Goal: Information Seeking & Learning: Learn about a topic

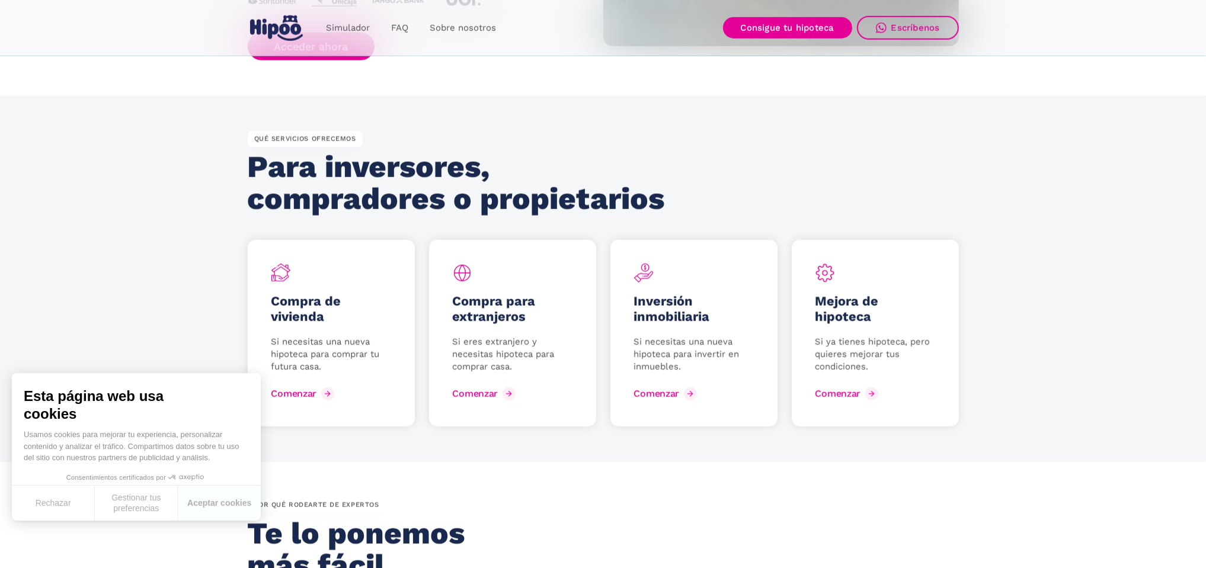
scroll to position [1489, 0]
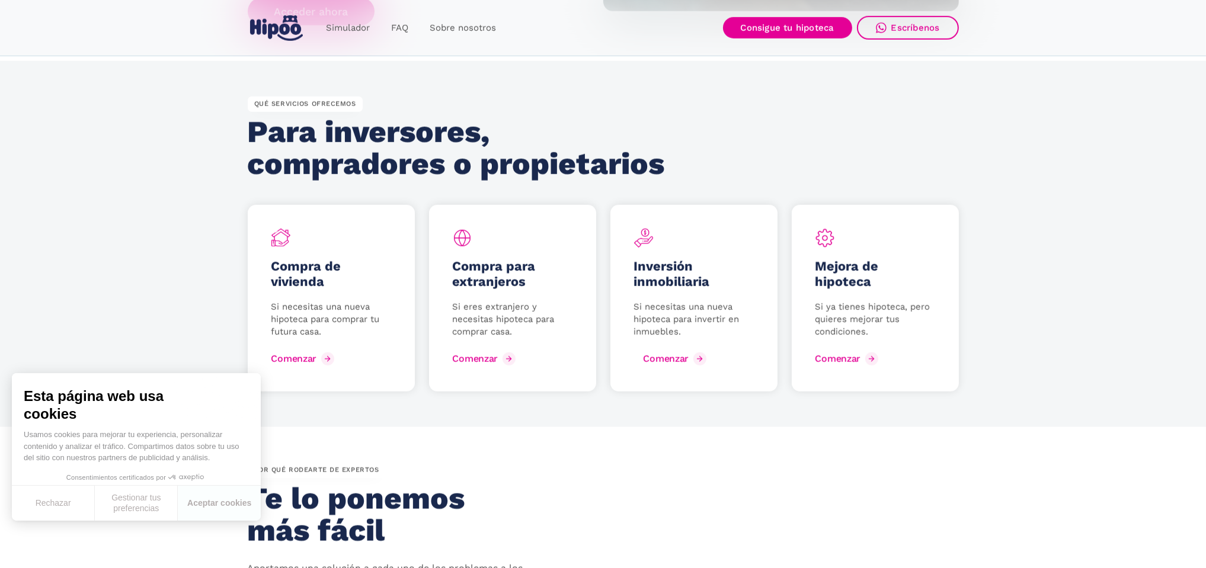
click at [662, 359] on div "Comenzar" at bounding box center [665, 358] width 45 height 11
click at [404, 30] on link "FAQ" at bounding box center [399, 28] width 39 height 23
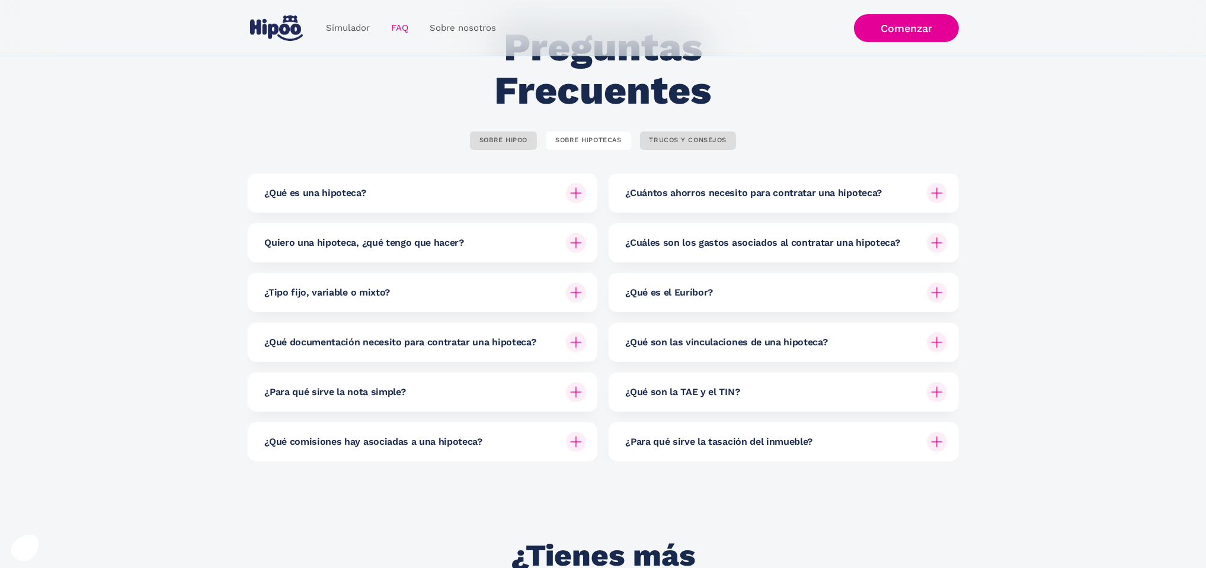
scroll to position [88, 0]
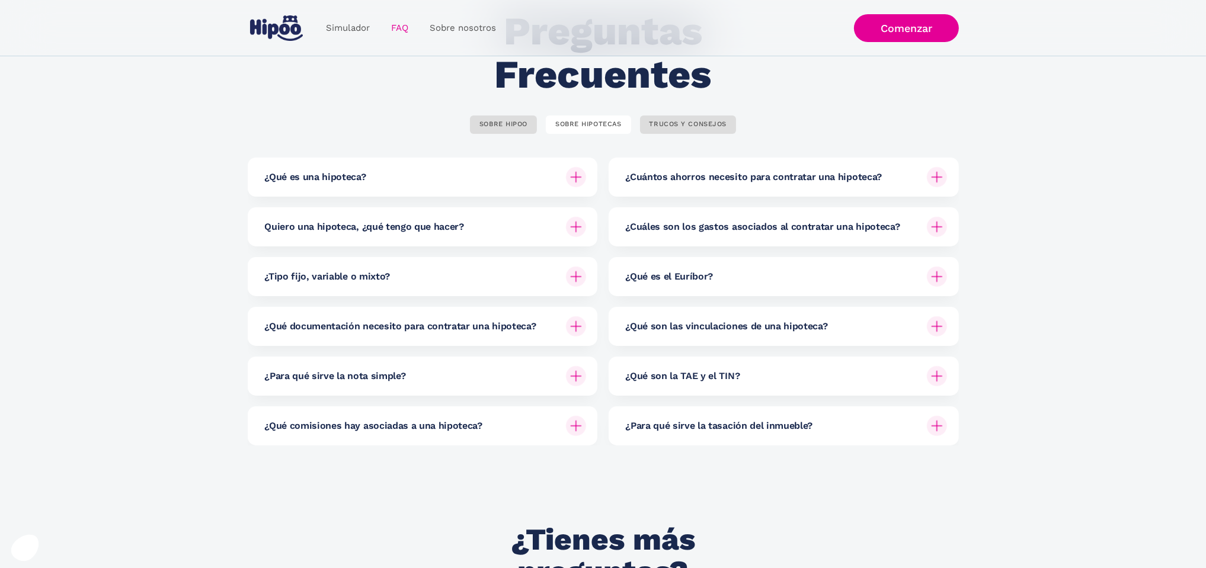
click at [578, 329] on img at bounding box center [576, 326] width 20 height 20
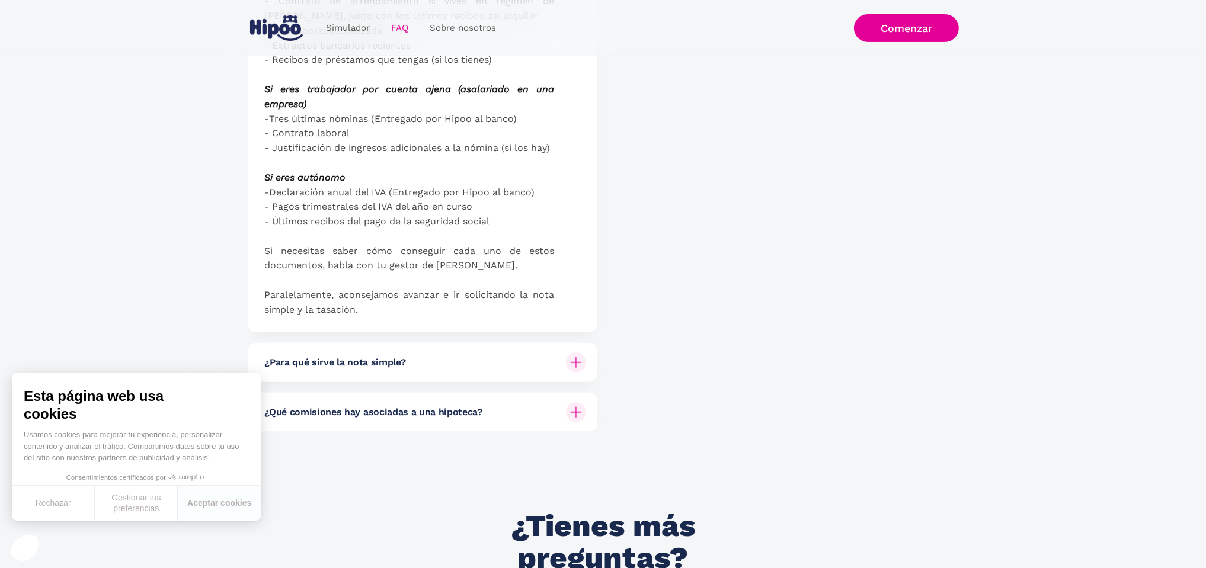
scroll to position [649, 0]
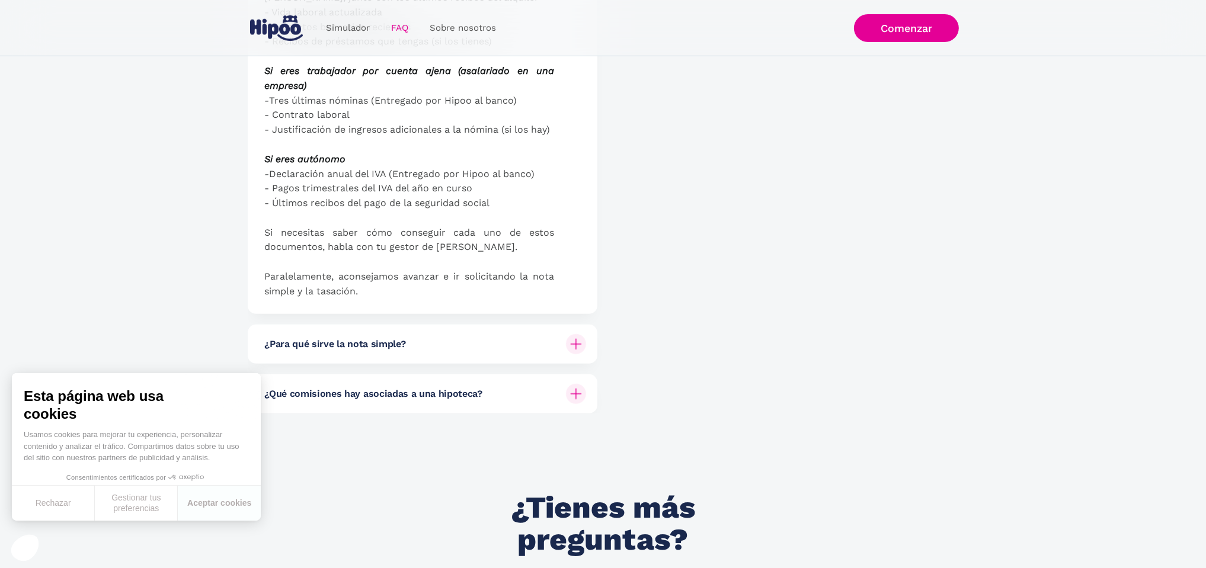
click at [571, 342] on img at bounding box center [576, 344] width 20 height 20
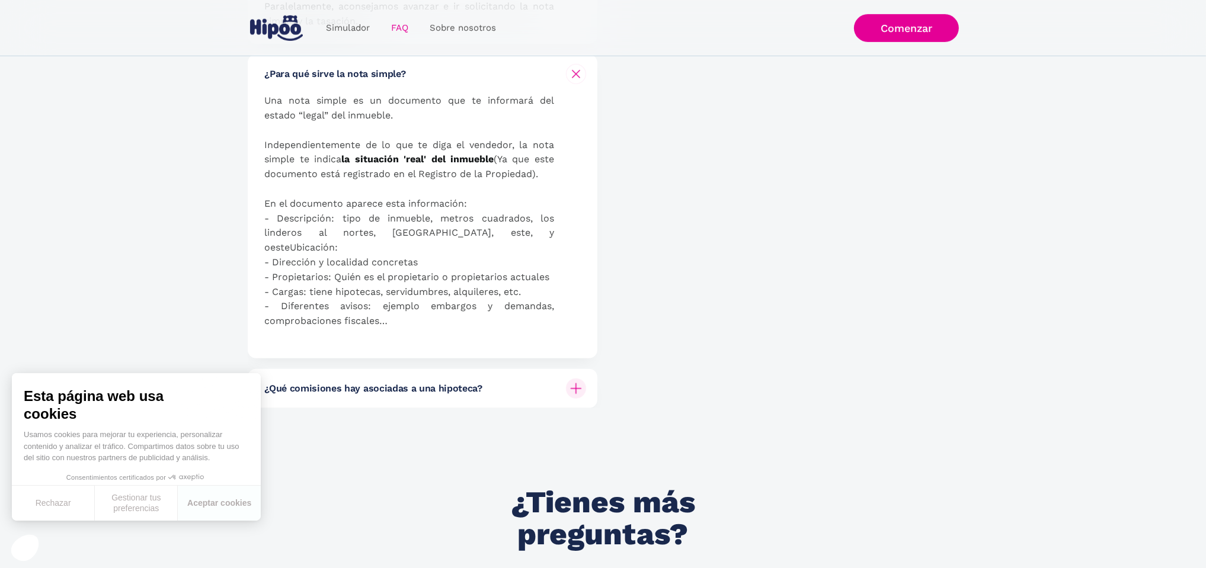
scroll to position [960, 0]
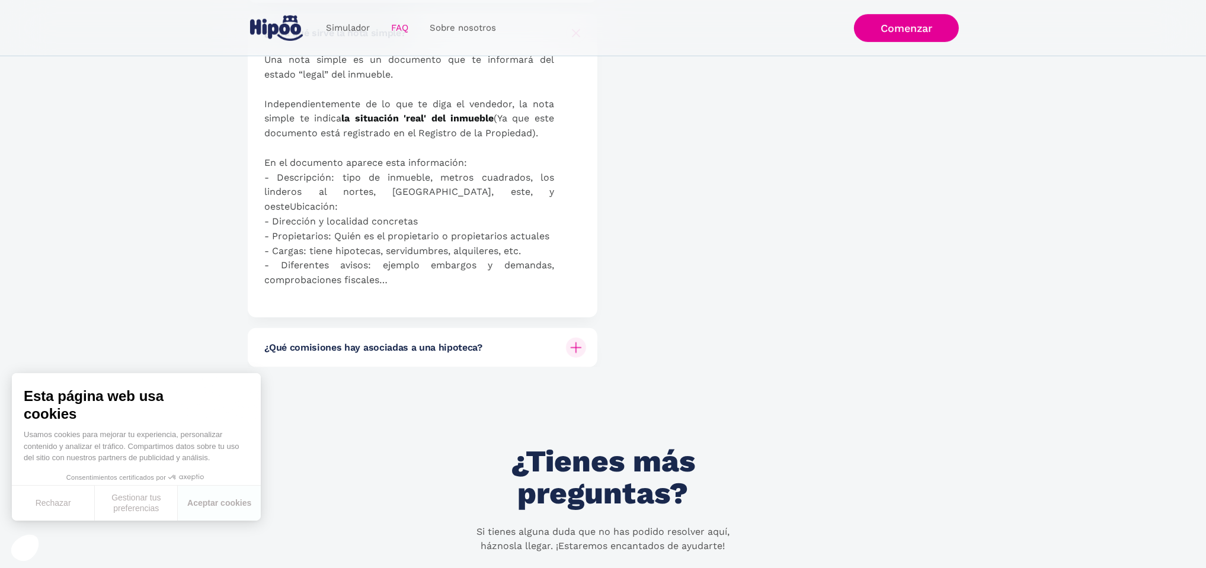
click at [579, 338] on img at bounding box center [576, 348] width 20 height 20
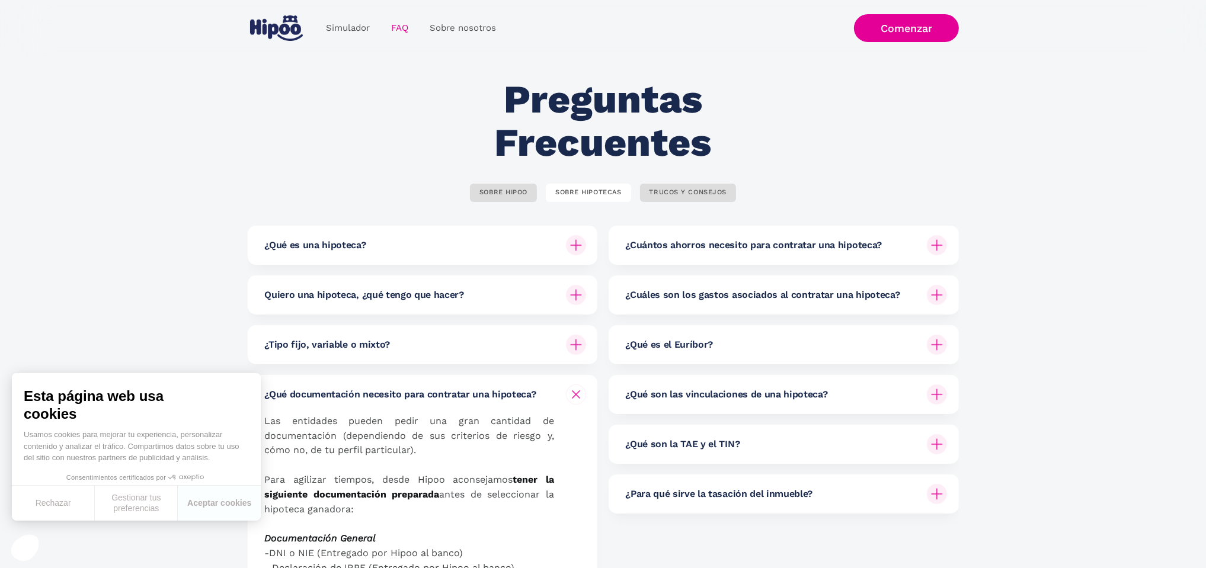
scroll to position [0, 0]
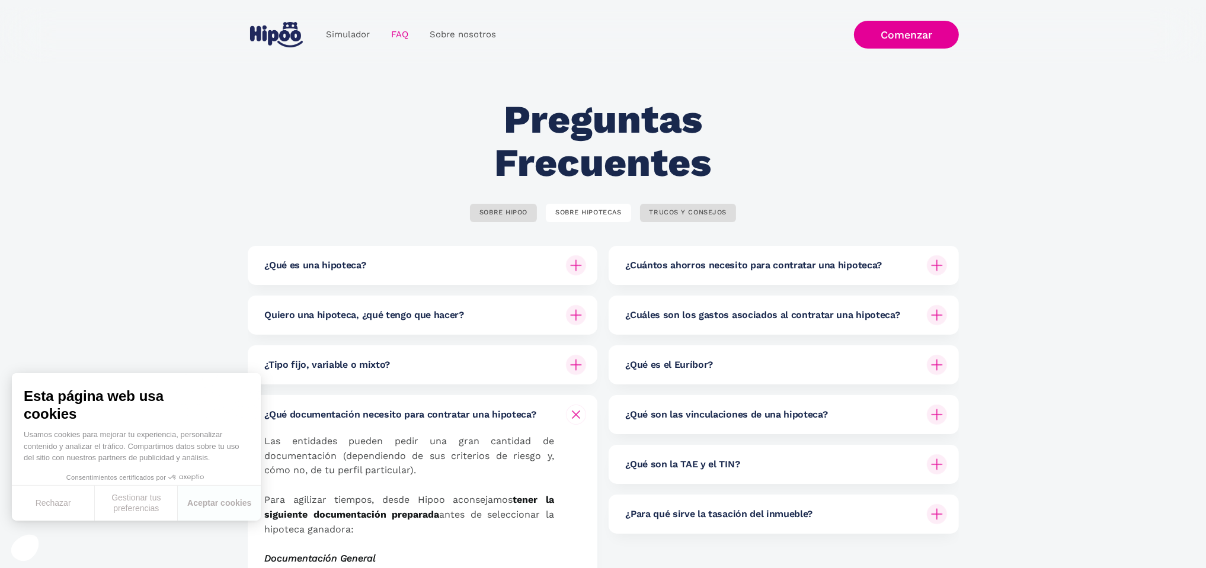
click at [937, 268] on img at bounding box center [937, 265] width 20 height 20
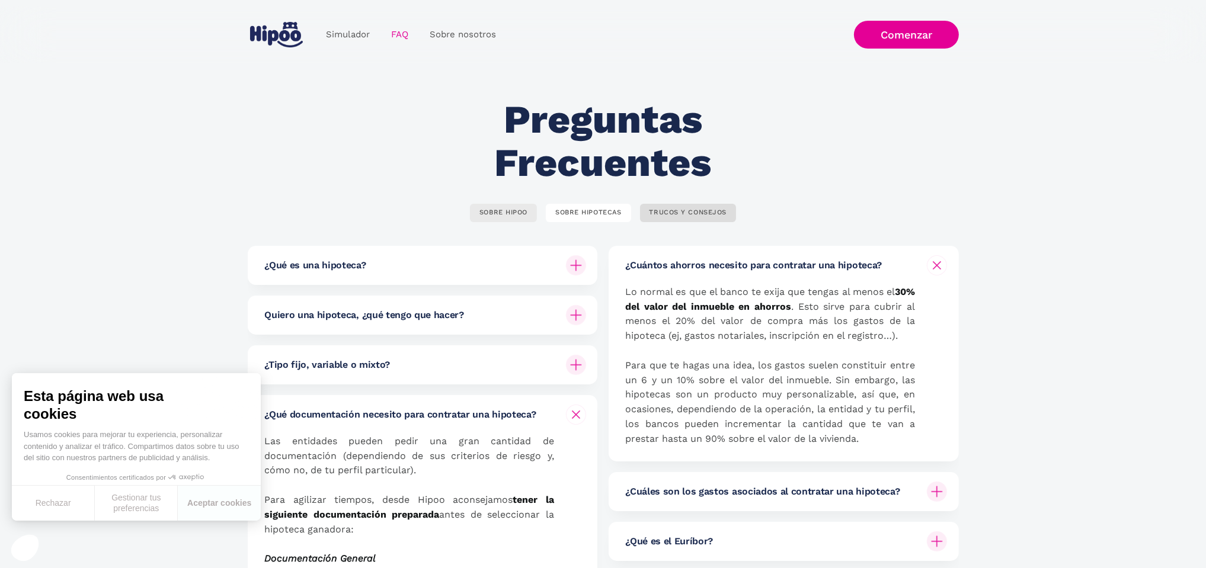
click at [511, 215] on div "SOBRE HIPOO" at bounding box center [503, 213] width 48 height 9
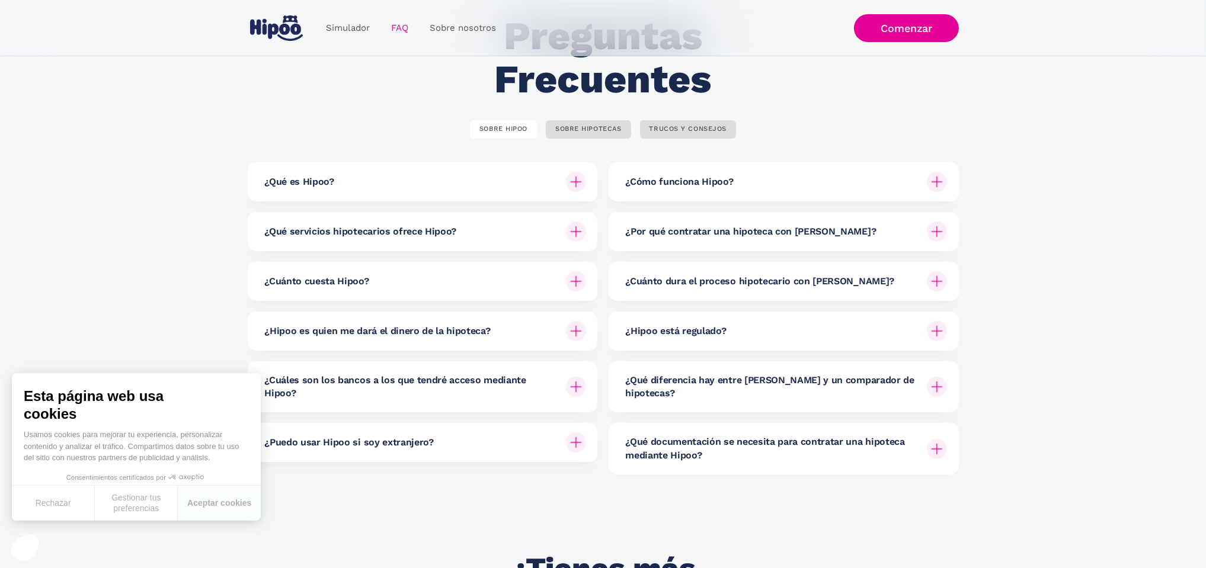
scroll to position [91, 0]
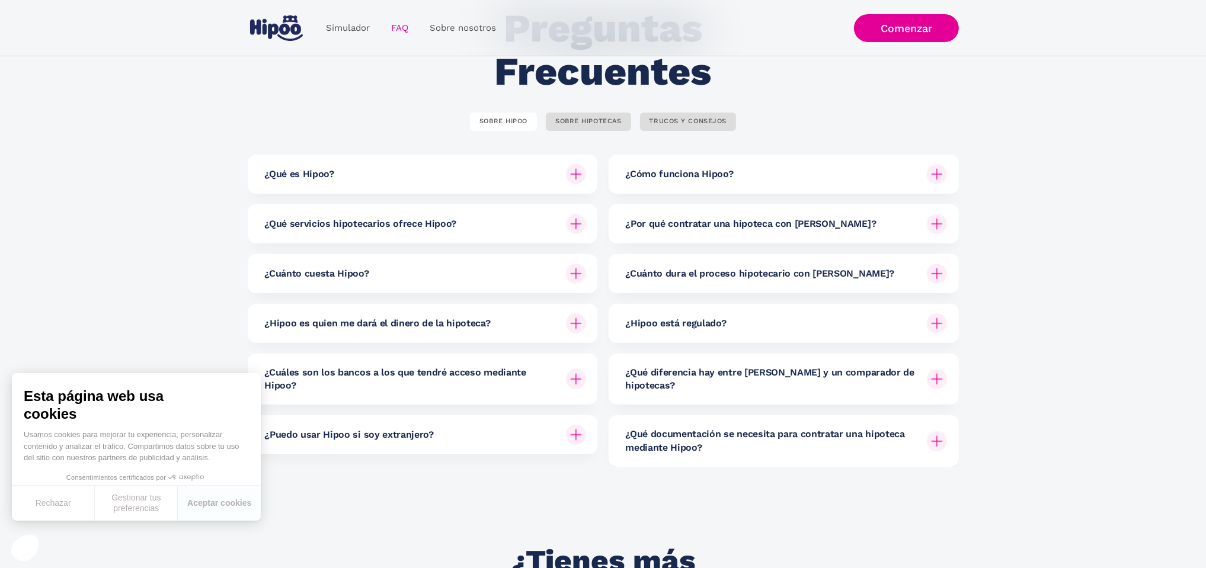
click at [579, 277] on img at bounding box center [576, 274] width 20 height 20
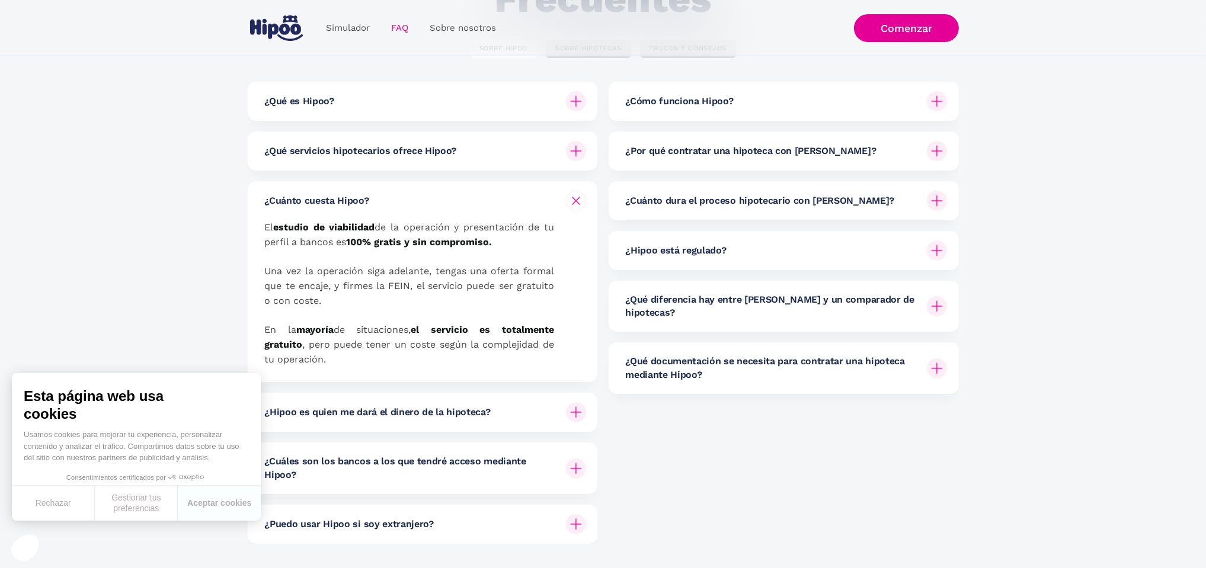
scroll to position [165, 0]
click at [943, 299] on img at bounding box center [937, 305] width 20 height 20
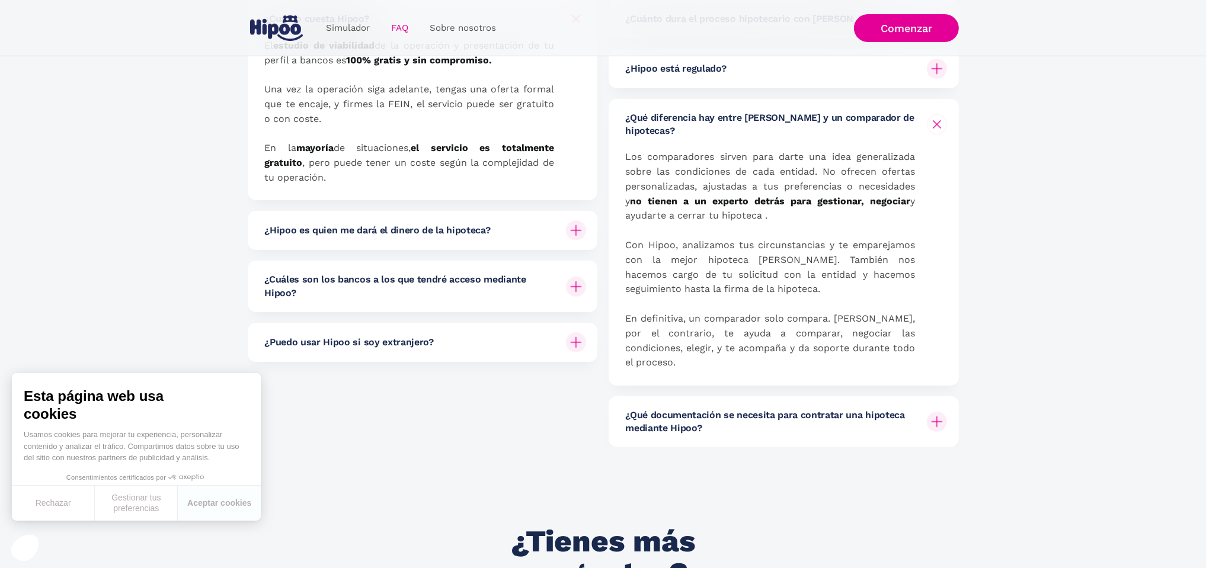
scroll to position [765, 0]
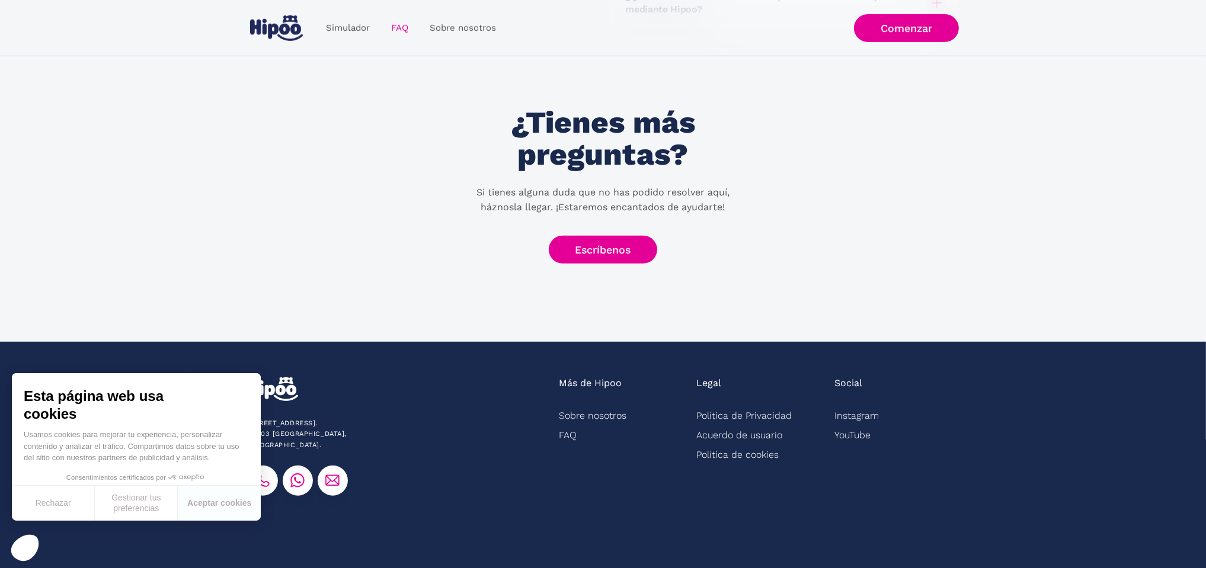
click at [442, 490] on div "[STREET_ADDRESS]. [GEOGRAPHIC_DATA], [GEOGRAPHIC_DATA]. Más de Hipoo Sobre noso…" at bounding box center [603, 491] width 711 height 229
click at [228, 509] on button "Aceptar cookies" at bounding box center [219, 503] width 83 height 35
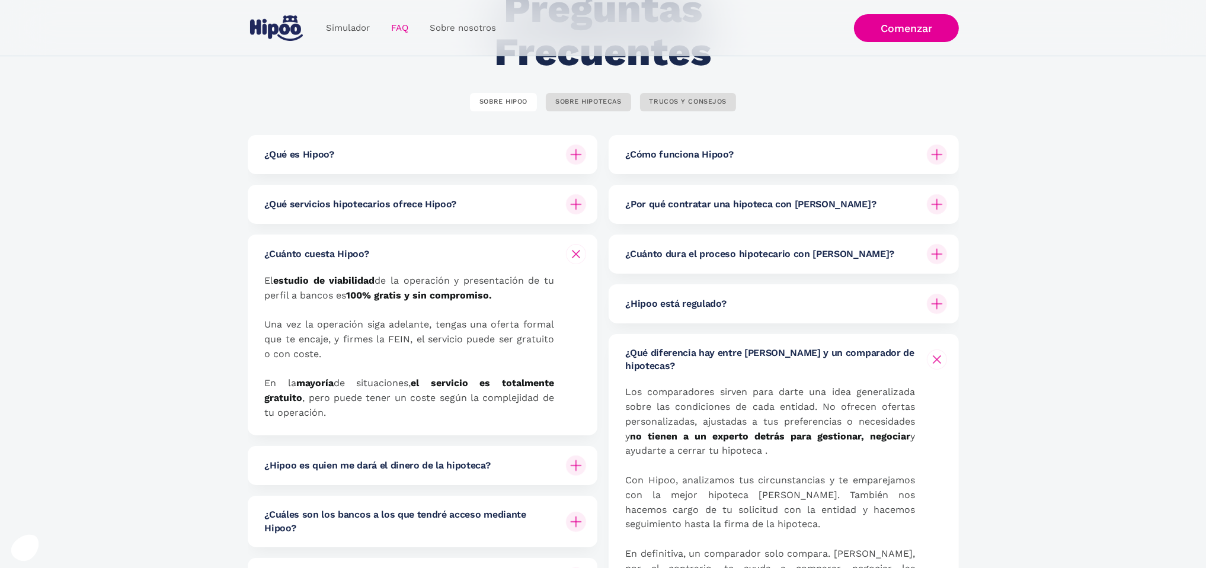
scroll to position [0, 0]
